Goal: Information Seeking & Learning: Find specific fact

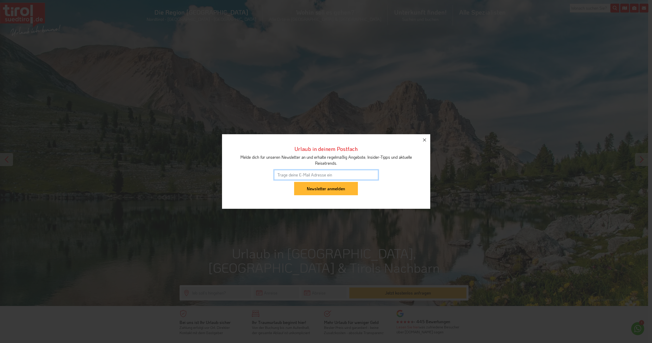
click at [311, 175] on input "email" at bounding box center [326, 175] width 104 height 10
type input "Krummenauer.Marco@gmx.net"
click at [317, 192] on input "Newsletter anmelden" at bounding box center [326, 189] width 64 height 14
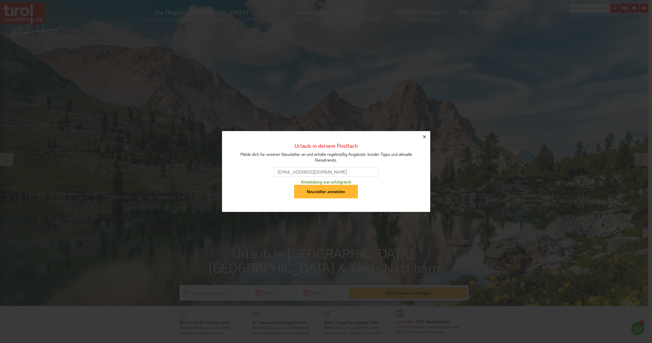
click at [424, 136] on icon "button" at bounding box center [424, 136] width 3 height 3
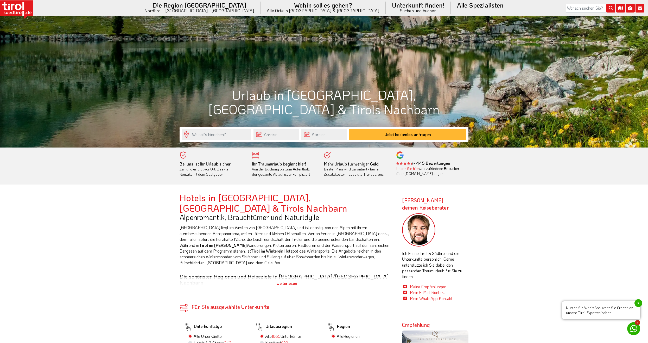
scroll to position [182, 0]
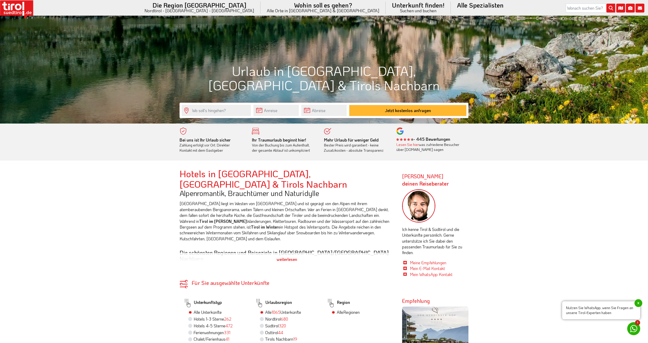
click at [287, 252] on div "weiterlesen" at bounding box center [287, 258] width 215 height 13
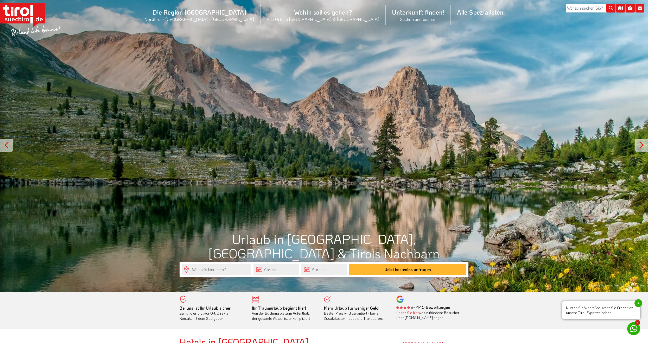
scroll to position [0, 0]
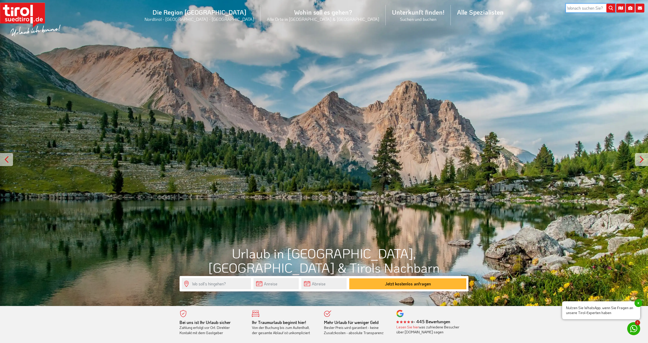
click at [582, 6] on input "search" at bounding box center [590, 8] width 49 height 9
type input "warum spricht man in [GEOGRAPHIC_DATA]"
click at [607, 4] on button "submit" at bounding box center [611, 8] width 9 height 9
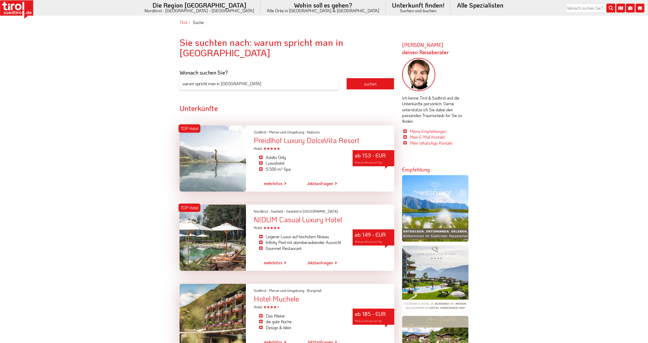
click at [270, 78] on input "warum spricht man in [GEOGRAPHIC_DATA]" at bounding box center [259, 84] width 159 height 12
type input "warum spricht man in [GEOGRAPHIC_DATA] deutsch"
click at [346, 78] on button "suchen" at bounding box center [370, 84] width 48 height 12
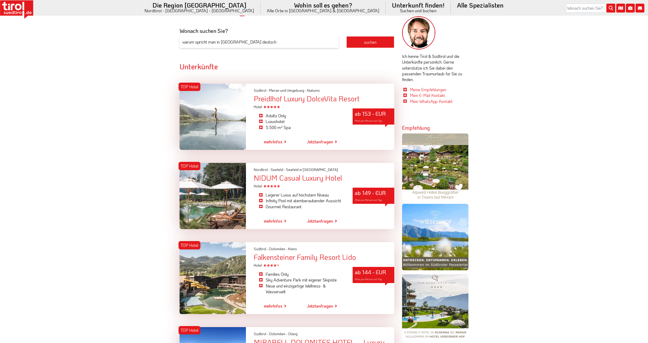
scroll to position [43, 0]
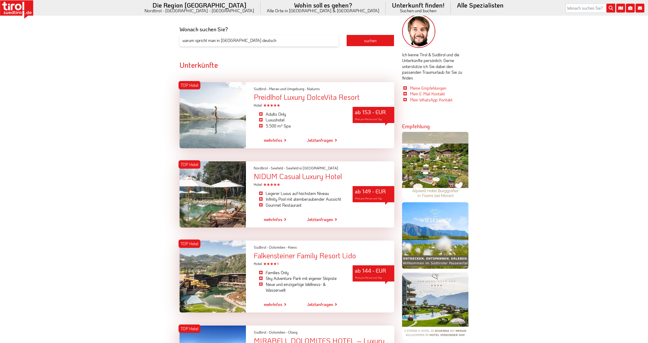
click at [20, 12] on icon at bounding box center [20, 13] width 1 height 2
